Goal: Information Seeking & Learning: Understand process/instructions

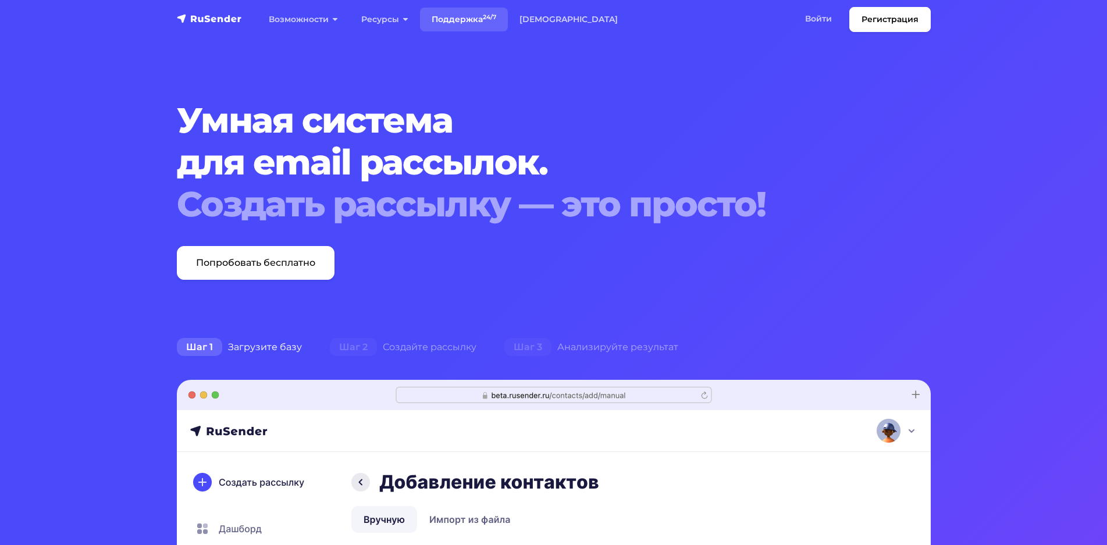
click at [450, 19] on link "Поддержка 24/7" at bounding box center [464, 20] width 88 height 24
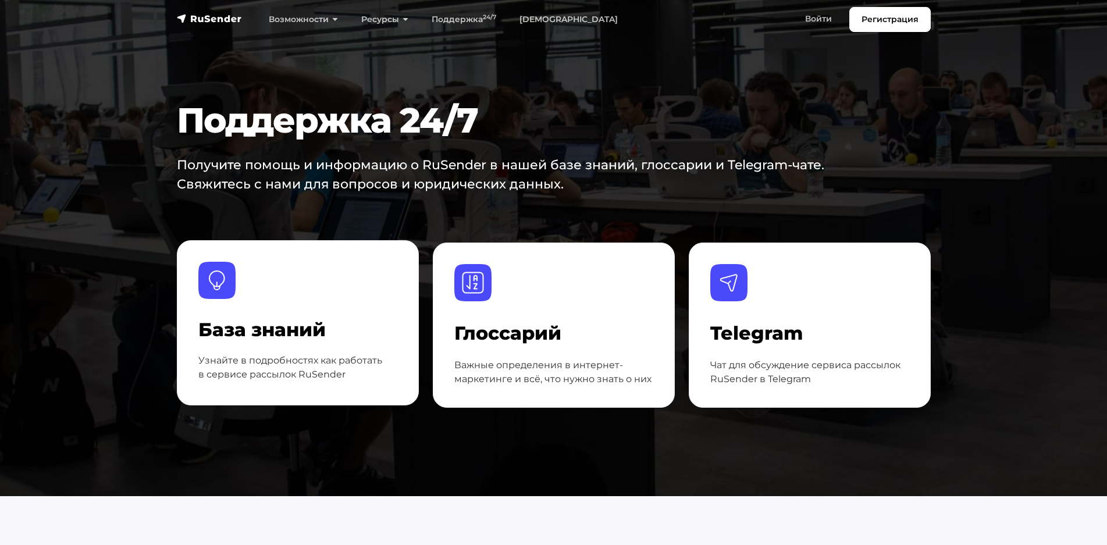
click at [277, 334] on h4 "База знаний" at bounding box center [297, 330] width 199 height 22
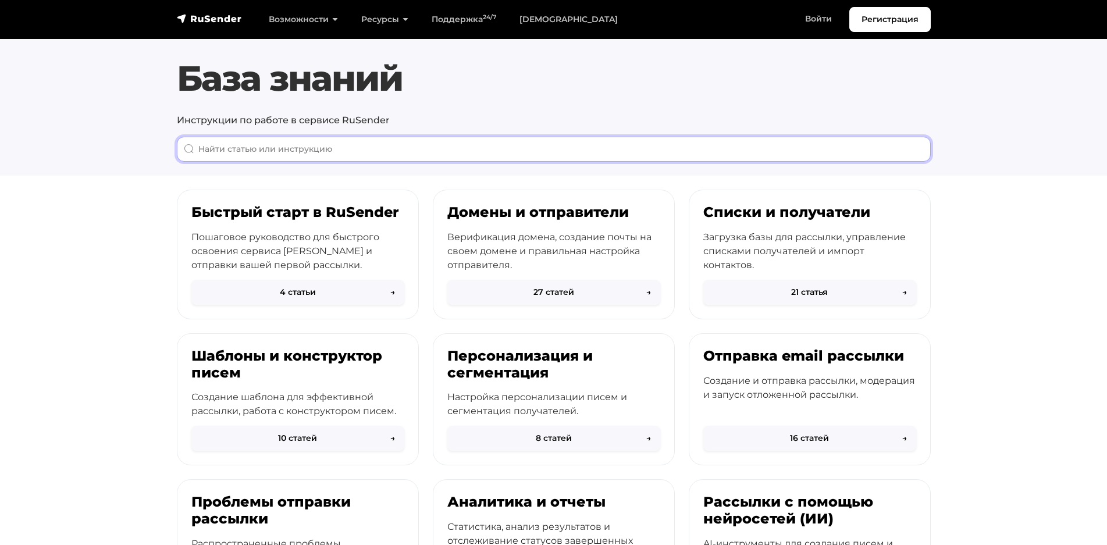
click at [338, 155] on input "When autocomplete results are available use up and down arrows to review and en…" at bounding box center [554, 149] width 754 height 25
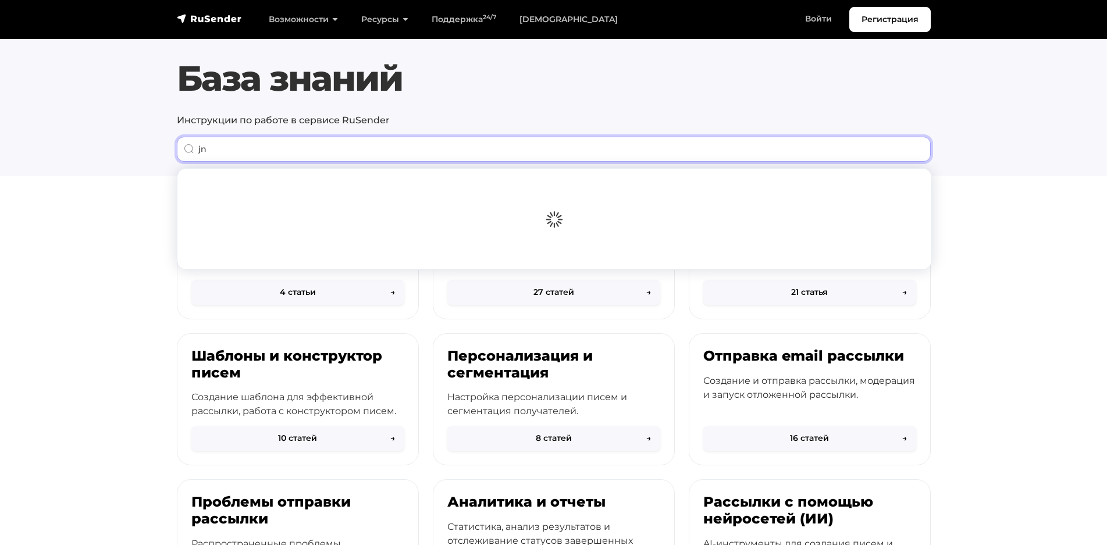
type input "j"
type input "отложенная"
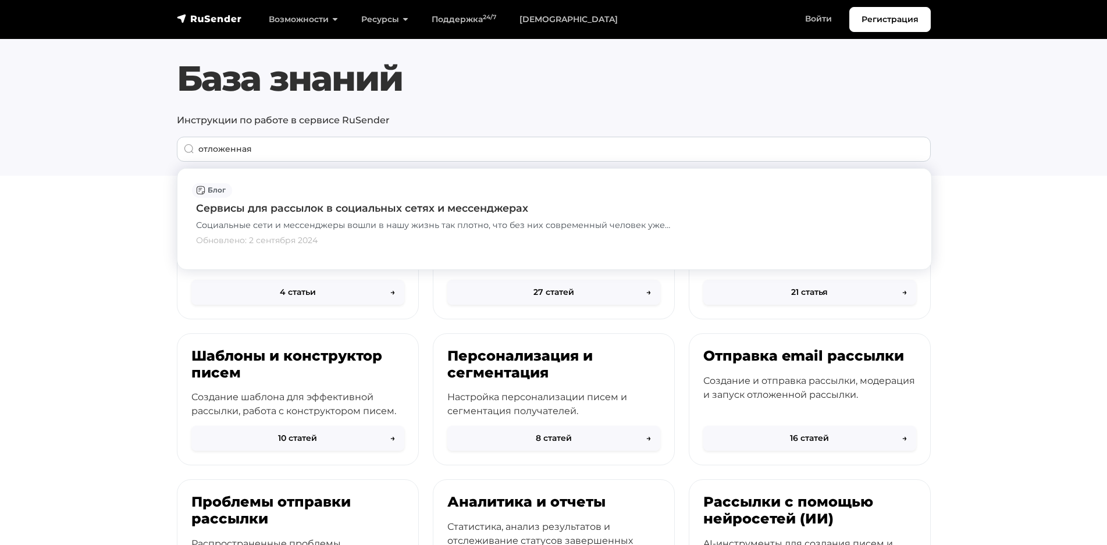
click at [119, 168] on section "База знаний Инструкции по работе в сервисе RuSender отложенная Все Email рассыл…" at bounding box center [553, 88] width 1107 height 176
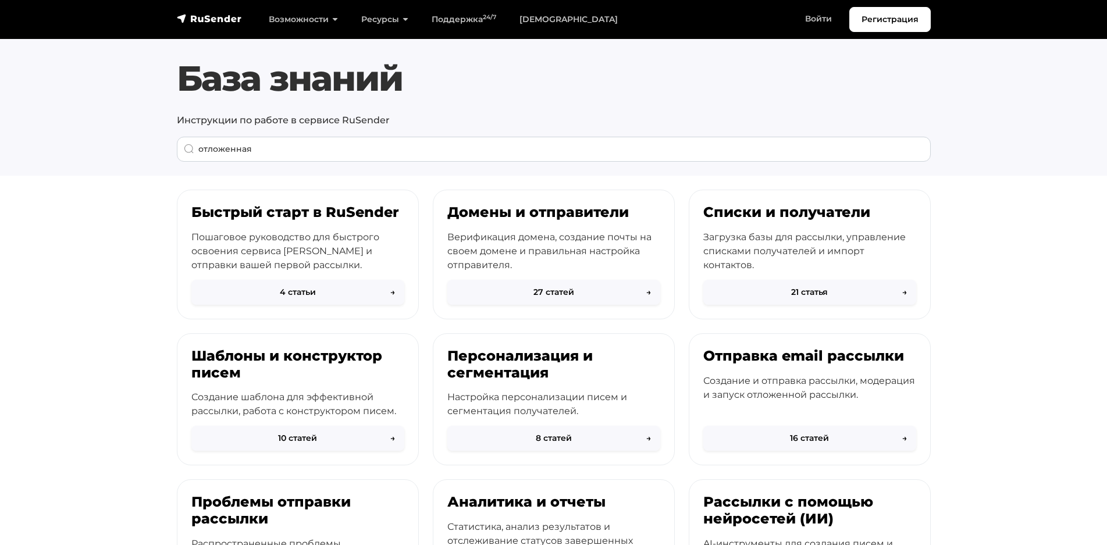
scroll to position [237, 0]
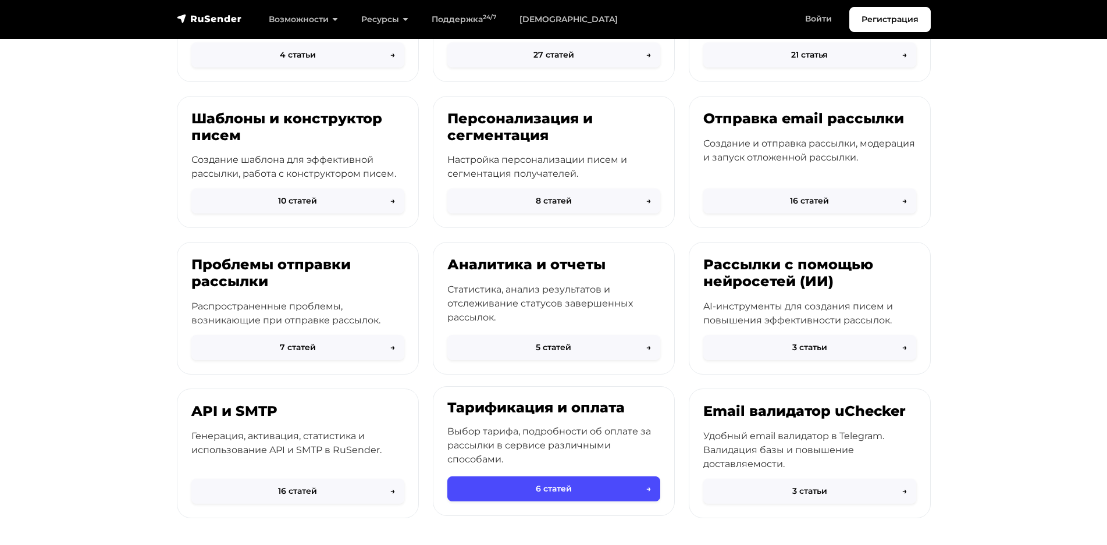
click at [482, 418] on div "Тарификация и оплата Выбор тарифа, подробности об оплате за рассылки в сервисе …" at bounding box center [553, 439] width 241 height 105
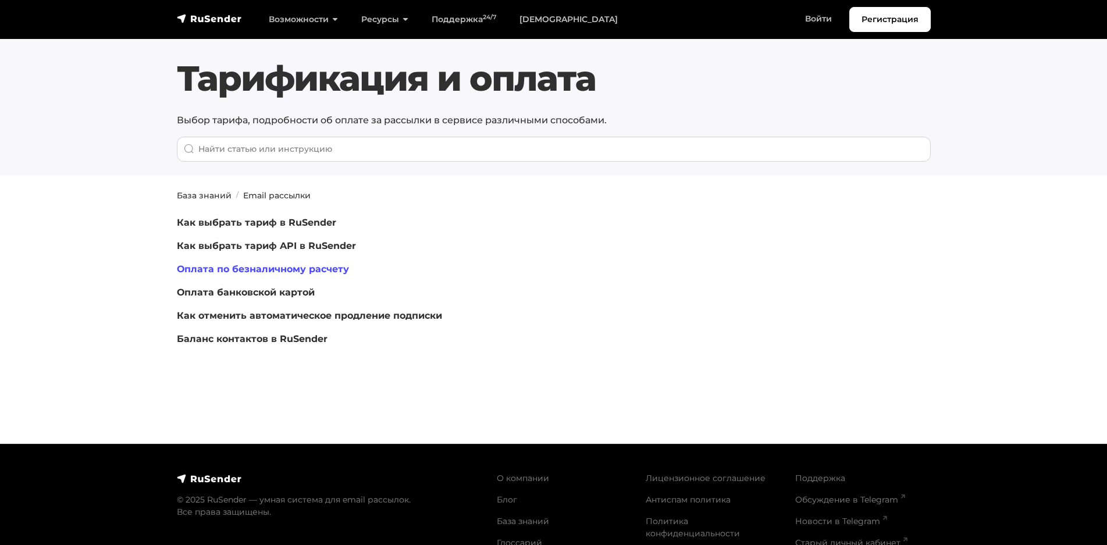
click at [280, 272] on link "Оплата по безналичному расчету" at bounding box center [263, 268] width 172 height 11
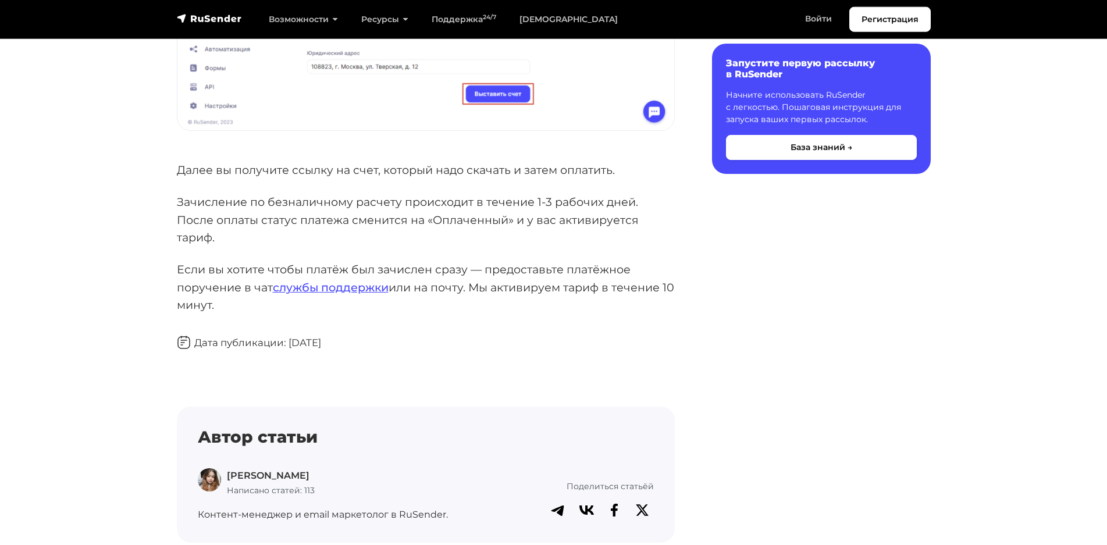
scroll to position [1602, 0]
